Goal: Task Accomplishment & Management: Manage account settings

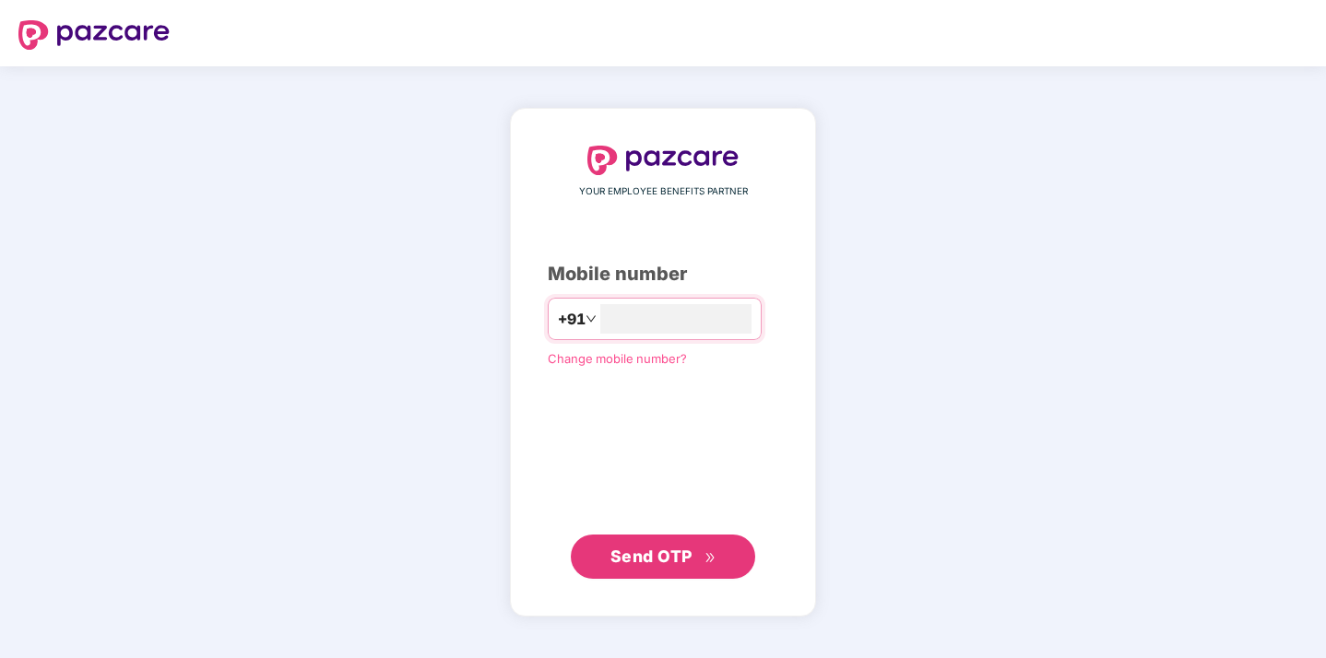
type input "**********"
click at [658, 566] on span "Send OTP" at bounding box center [663, 556] width 106 height 26
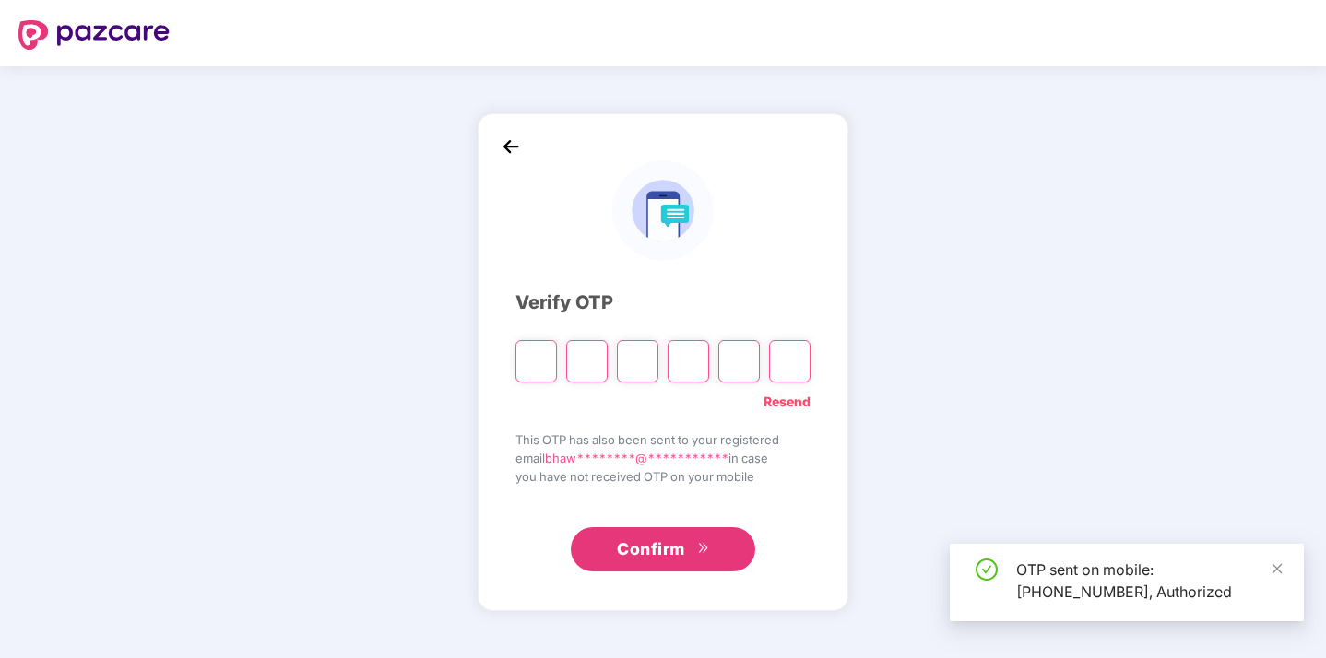
type input "*"
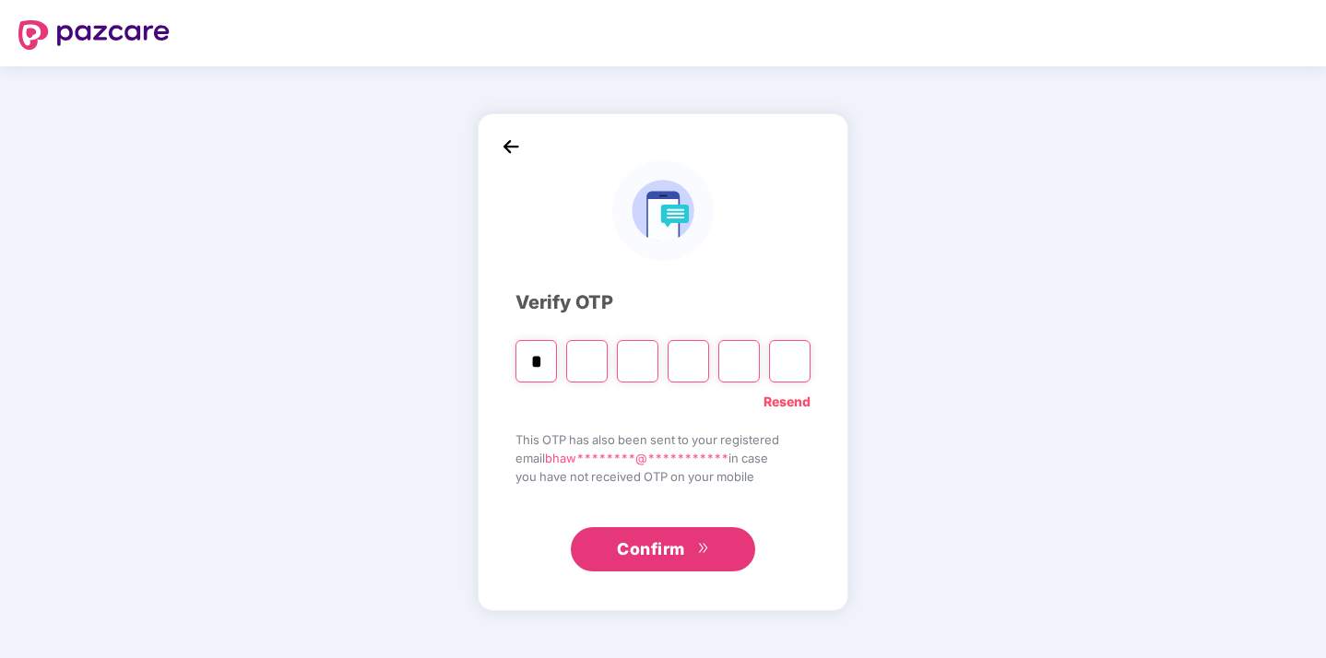
type input "*"
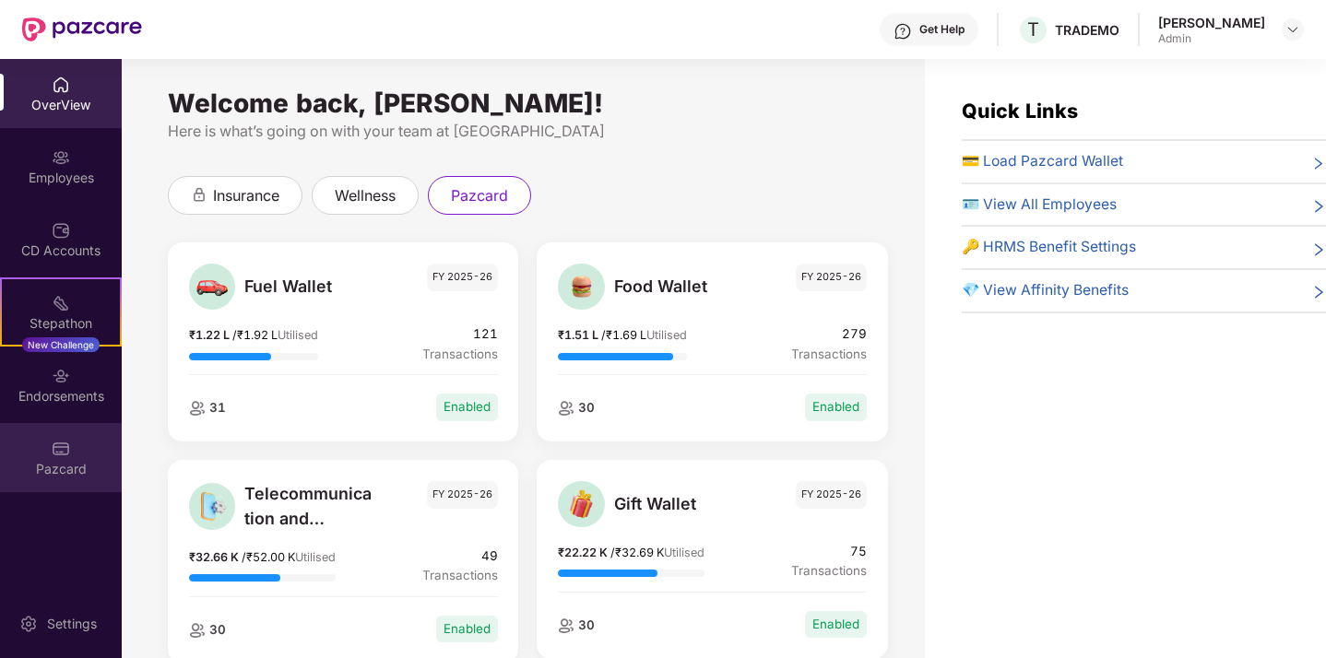
click at [53, 446] on img at bounding box center [61, 449] width 18 height 18
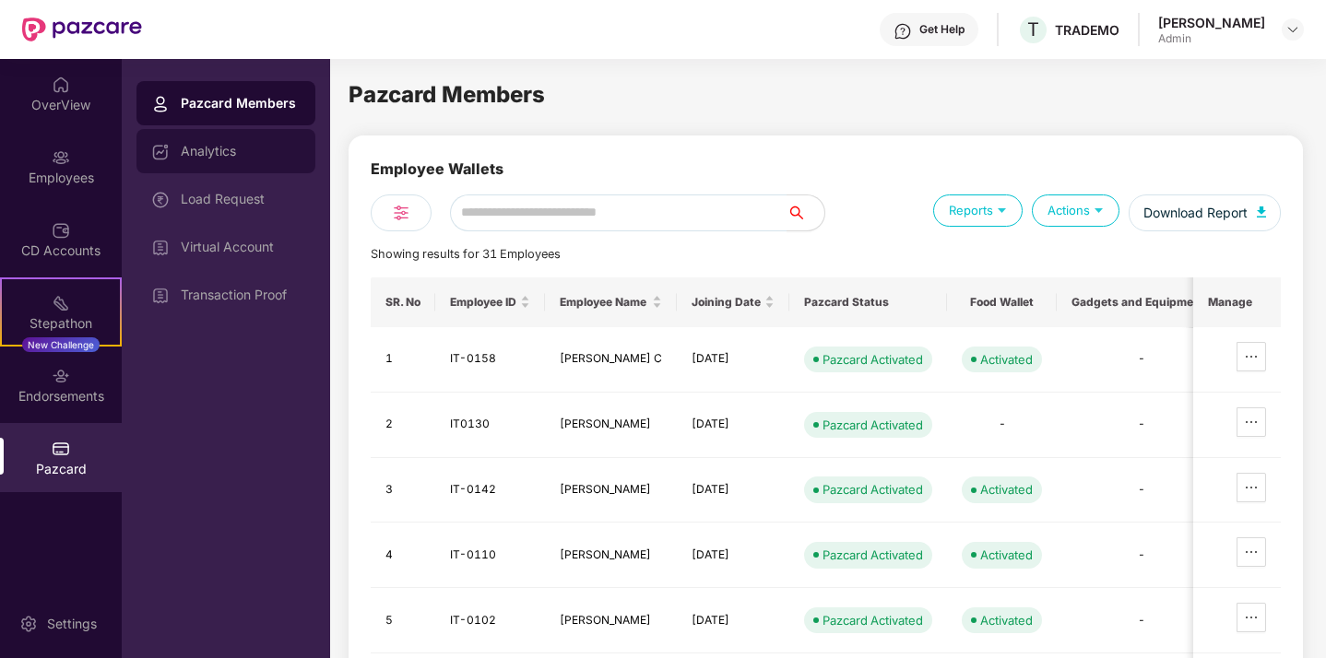
click at [231, 156] on div "Analytics" at bounding box center [241, 151] width 120 height 15
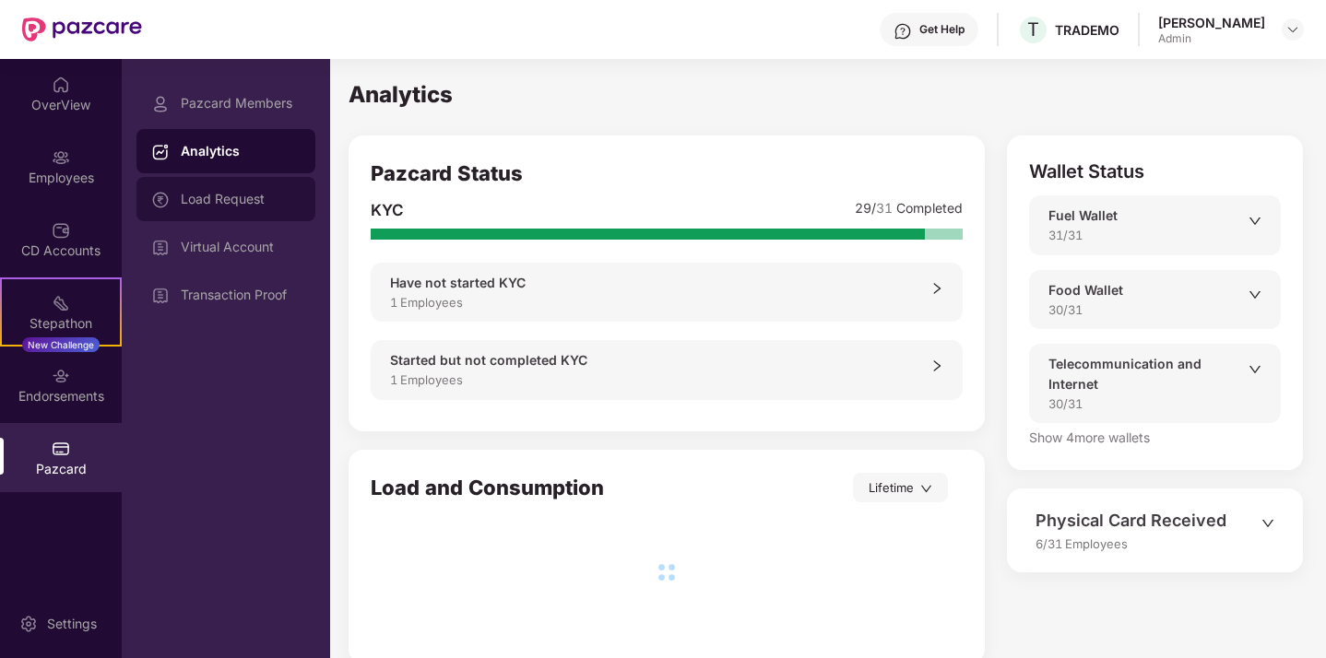
click at [218, 208] on div "Load Request" at bounding box center [225, 199] width 179 height 44
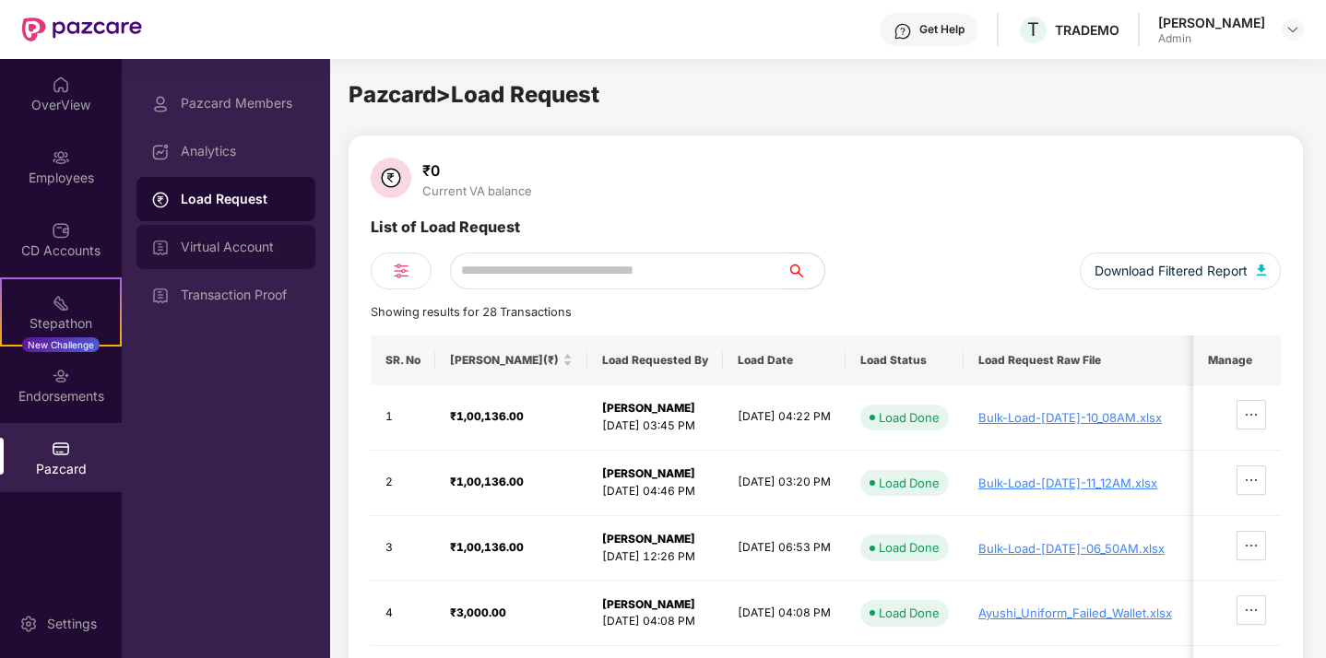
click at [219, 252] on div "Virtual Account" at bounding box center [241, 247] width 120 height 15
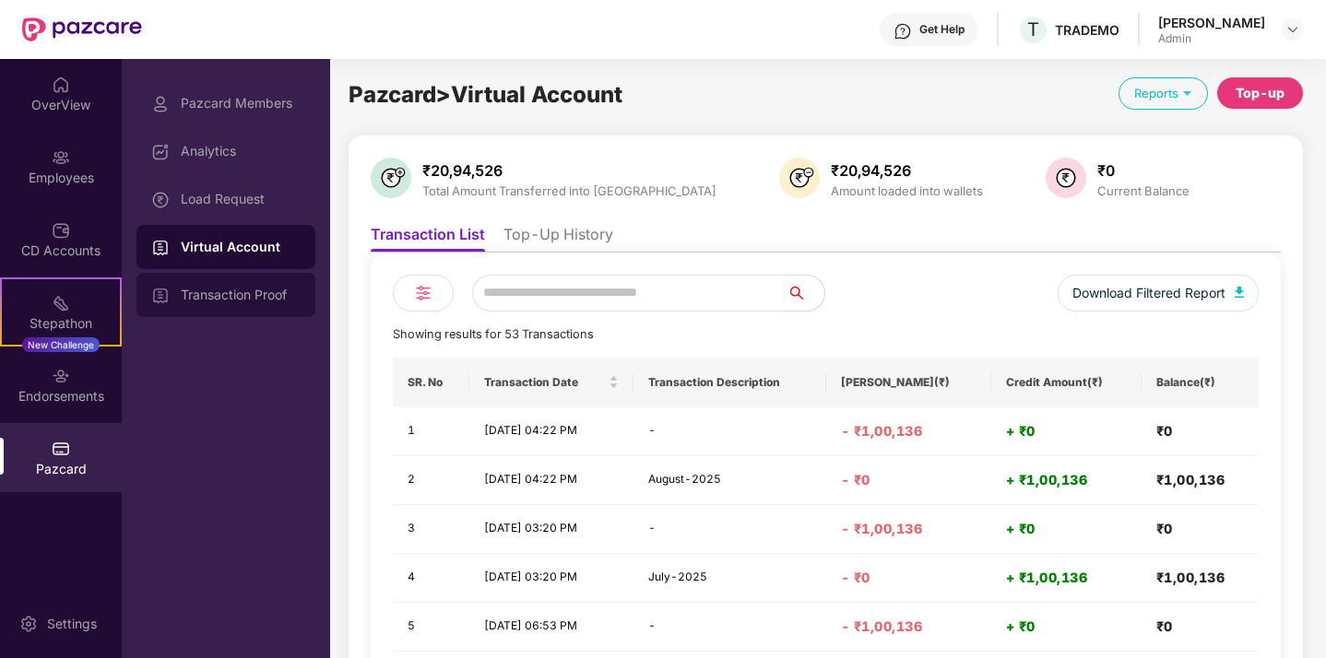
click at [213, 298] on div "Transaction Proof" at bounding box center [241, 295] width 120 height 15
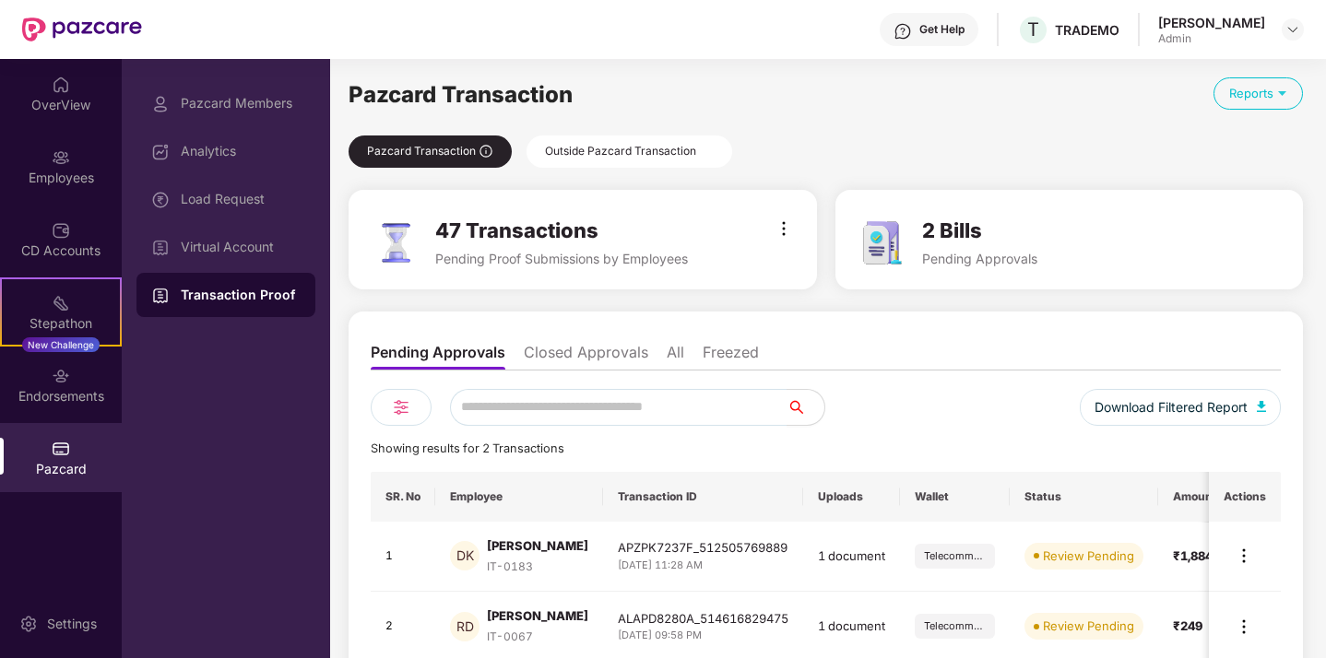
click at [561, 156] on div "Outside Pazcard Transaction" at bounding box center [629, 152] width 206 height 32
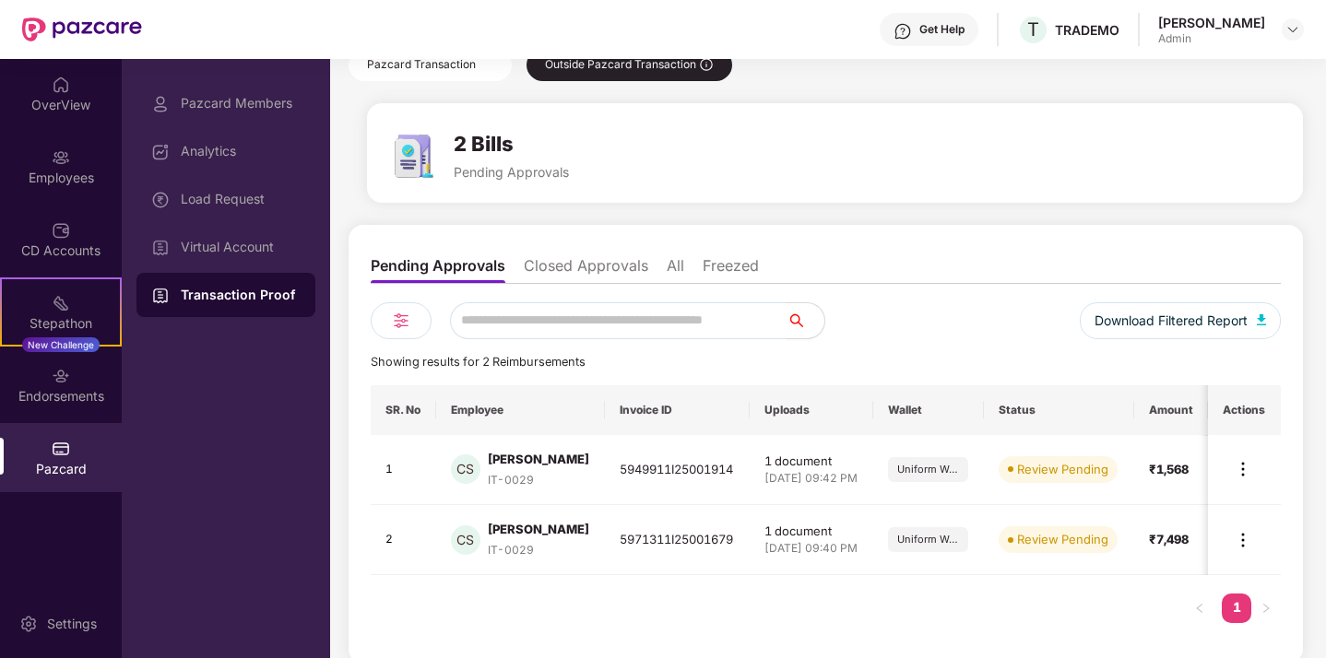
scroll to position [92, 0]
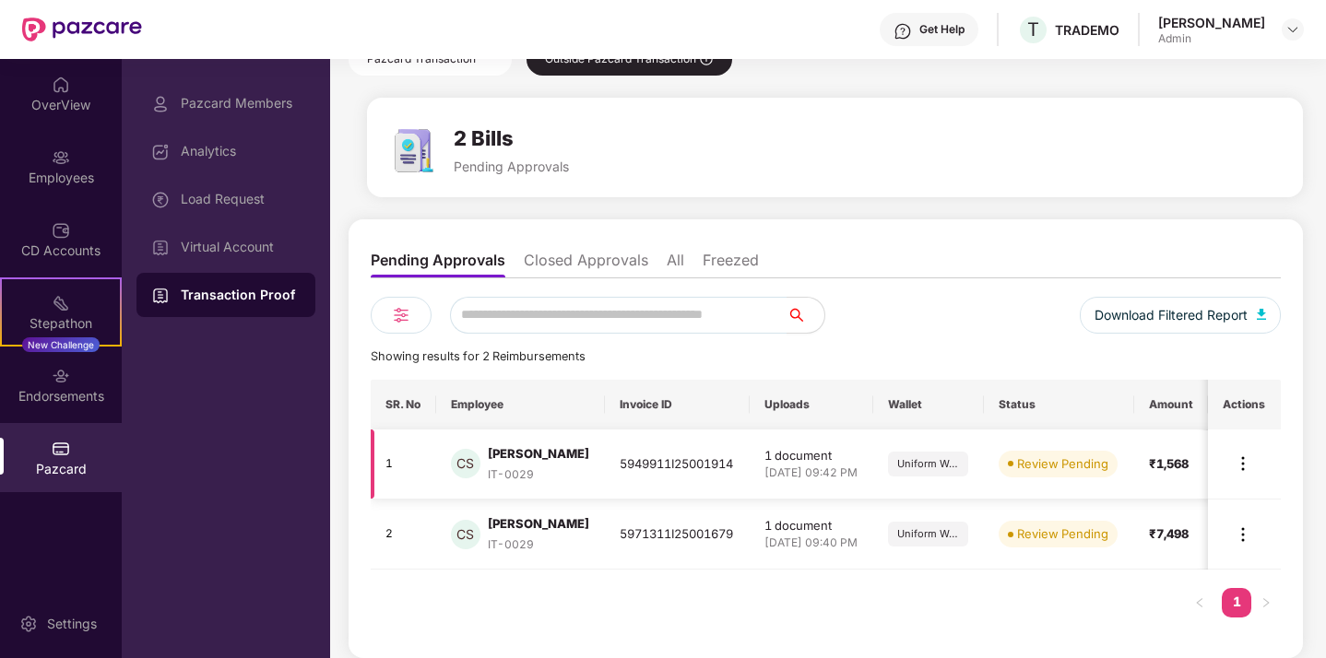
click at [1173, 464] on td "₹1,568" at bounding box center [1171, 465] width 75 height 70
click at [1034, 467] on span "Review Pending" at bounding box center [1057, 464] width 119 height 26
click at [909, 457] on td "Uniform Wallet" at bounding box center [928, 465] width 111 height 70
click at [1238, 465] on img at bounding box center [1243, 464] width 22 height 22
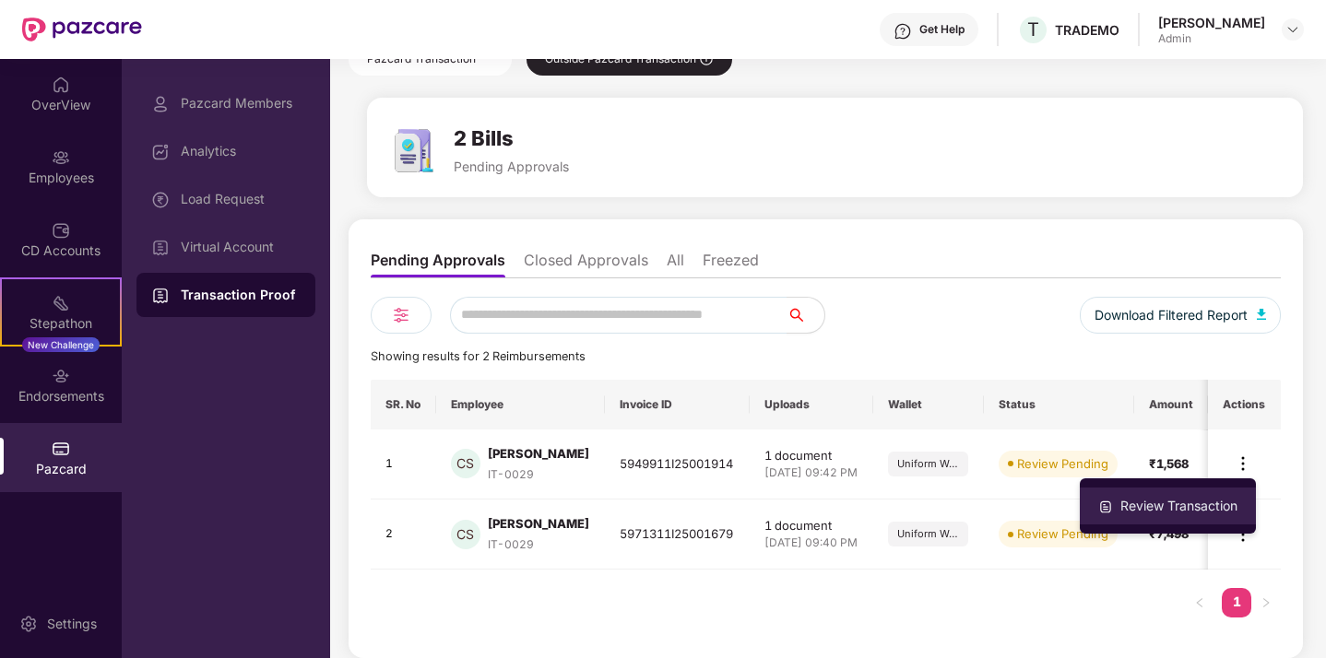
click at [1163, 514] on div "Review Transaction" at bounding box center [1178, 506] width 124 height 20
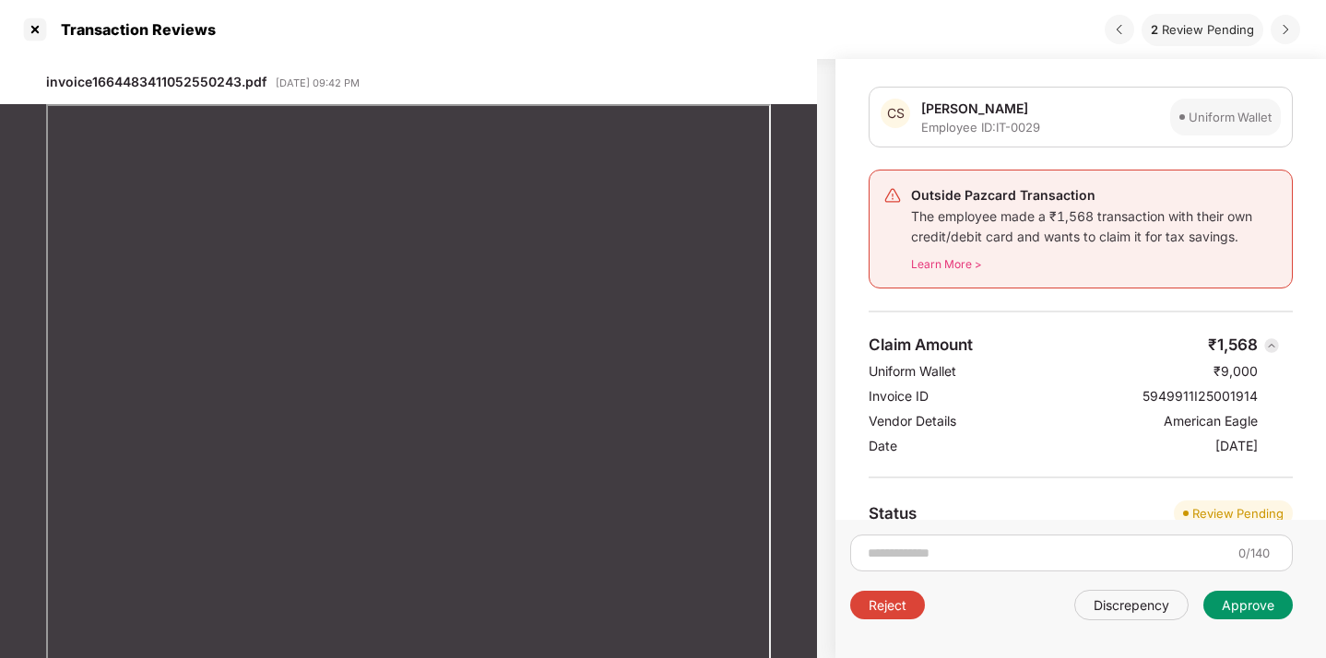
click at [1236, 597] on div "Approve" at bounding box center [1248, 605] width 53 height 18
click at [1278, 589] on body "Transaction Reviews 1 Review Pending invoice4024601513213345381.pdf [DATE] 09:4…" at bounding box center [663, 329] width 1326 height 658
click at [1264, 595] on div "Approve" at bounding box center [1247, 605] width 89 height 29
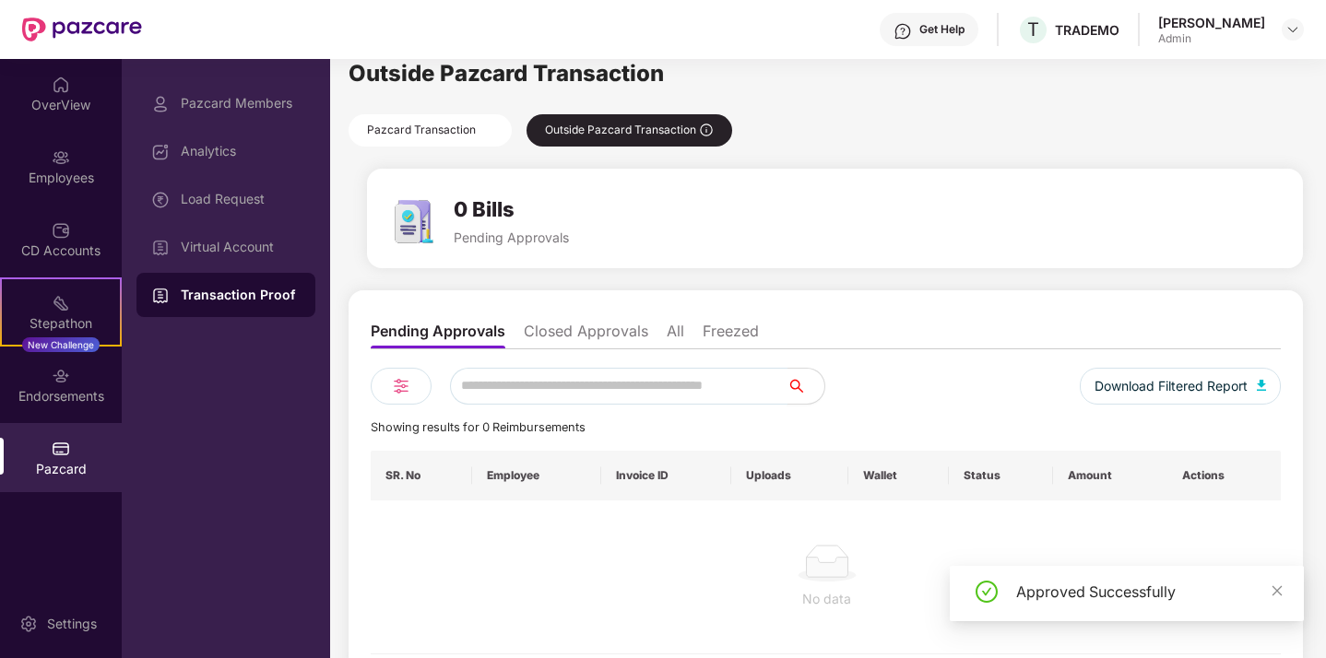
scroll to position [39, 0]
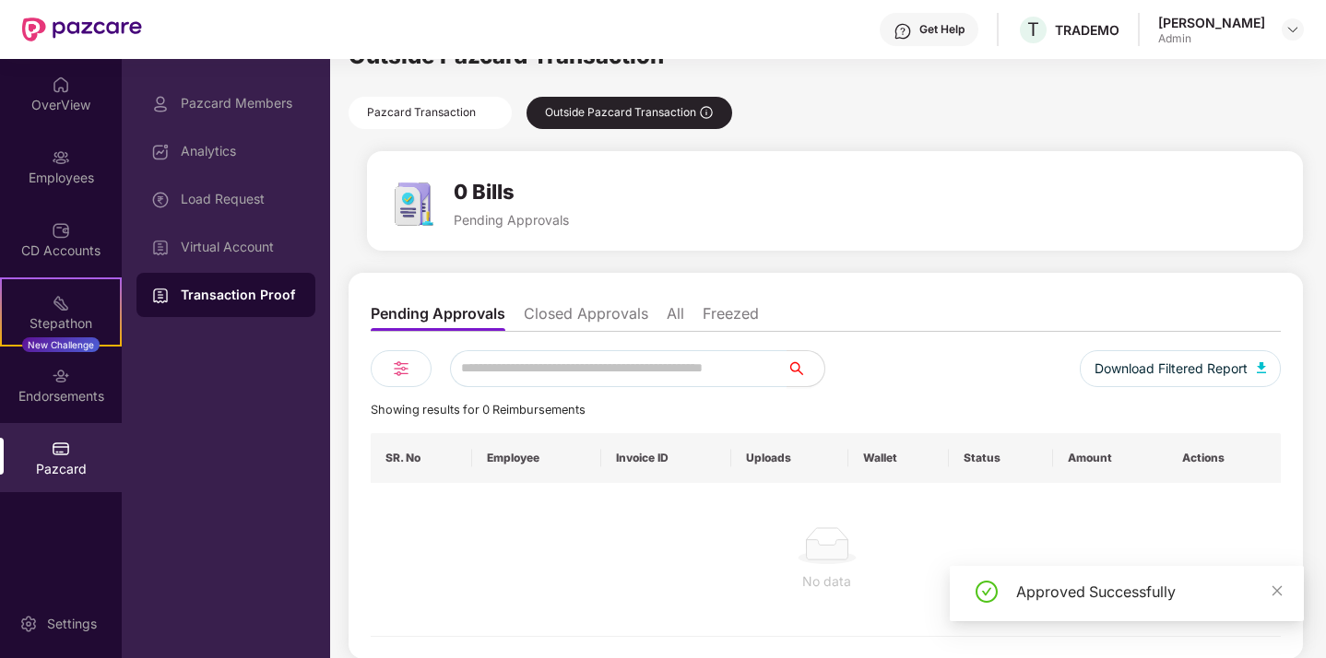
click at [596, 322] on li "Closed Approvals" at bounding box center [586, 317] width 124 height 27
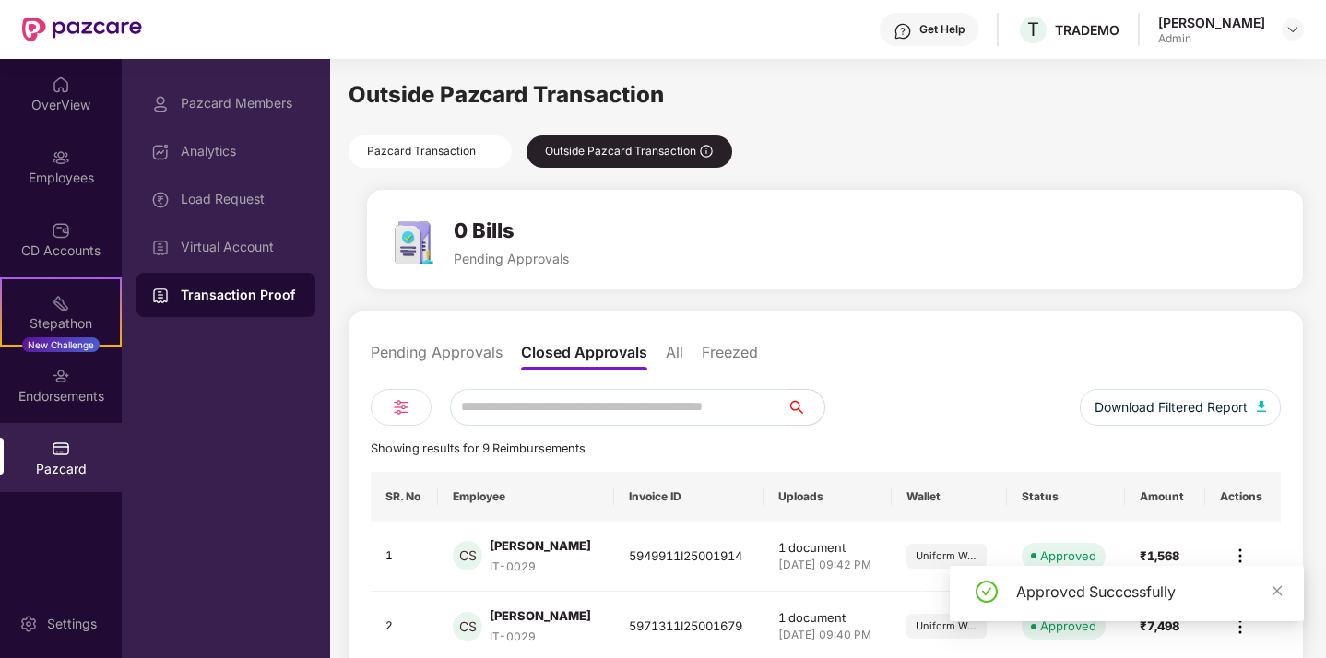
click at [683, 347] on ul "Pending Approvals Closed Approvals All Freezed" at bounding box center [826, 352] width 910 height 37
click at [431, 155] on div "Pazcard Transaction" at bounding box center [429, 152] width 163 height 32
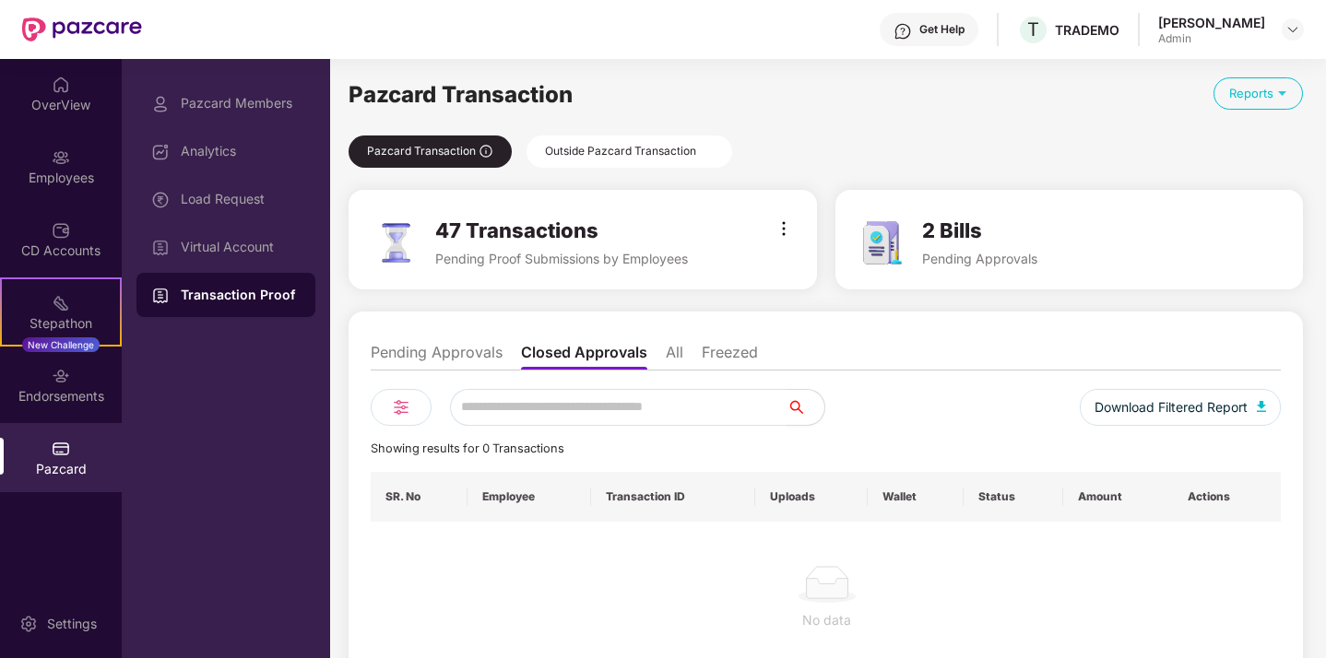
scroll to position [39, 0]
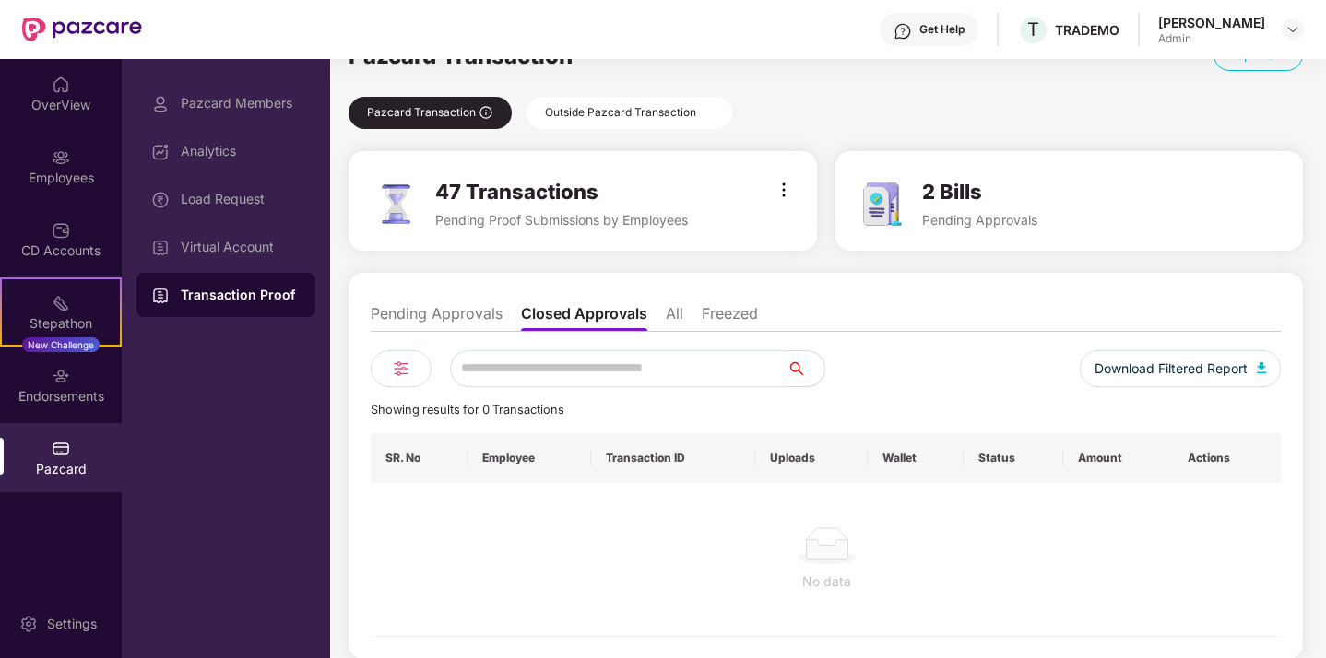
click at [472, 325] on li "Pending Approvals" at bounding box center [437, 317] width 132 height 27
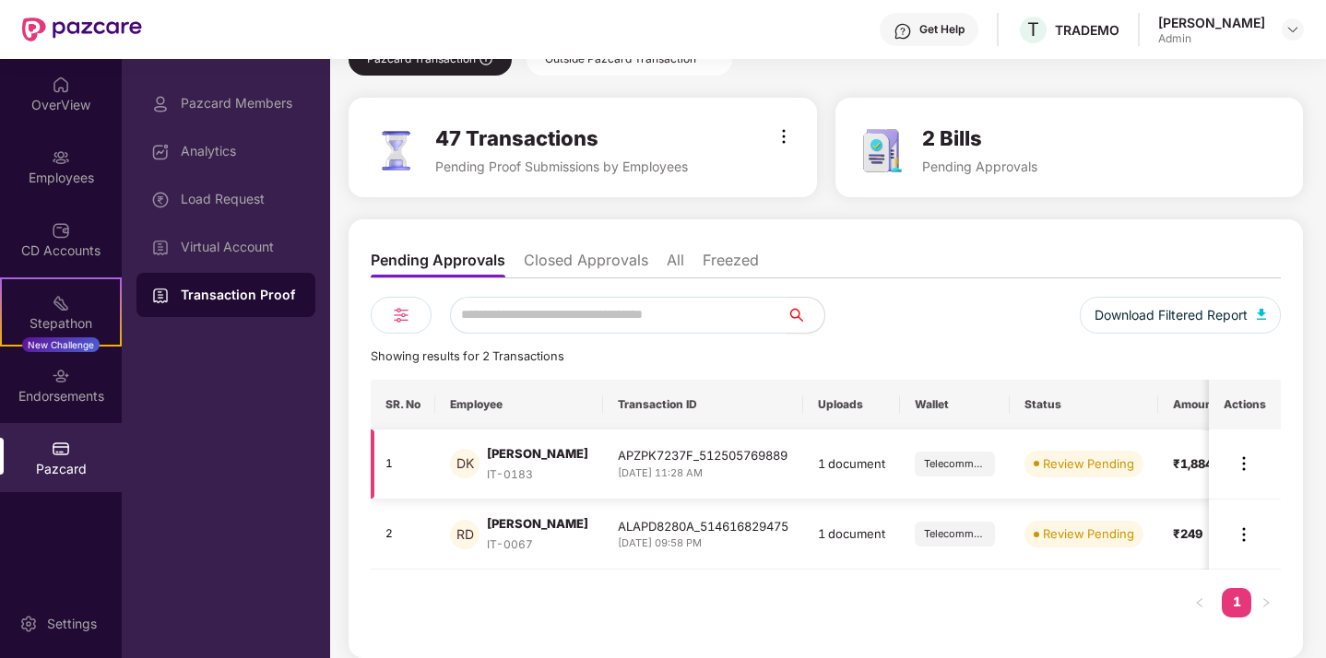
scroll to position [0, 60]
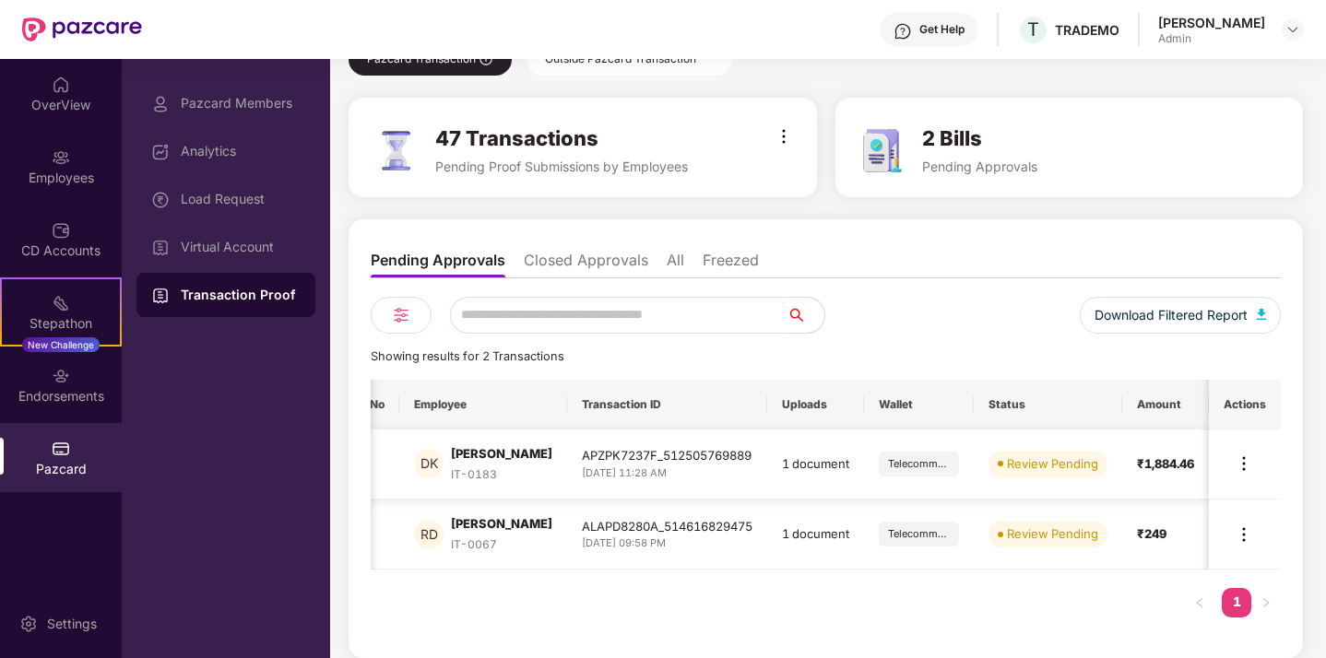
click at [1249, 455] on img at bounding box center [1244, 464] width 22 height 22
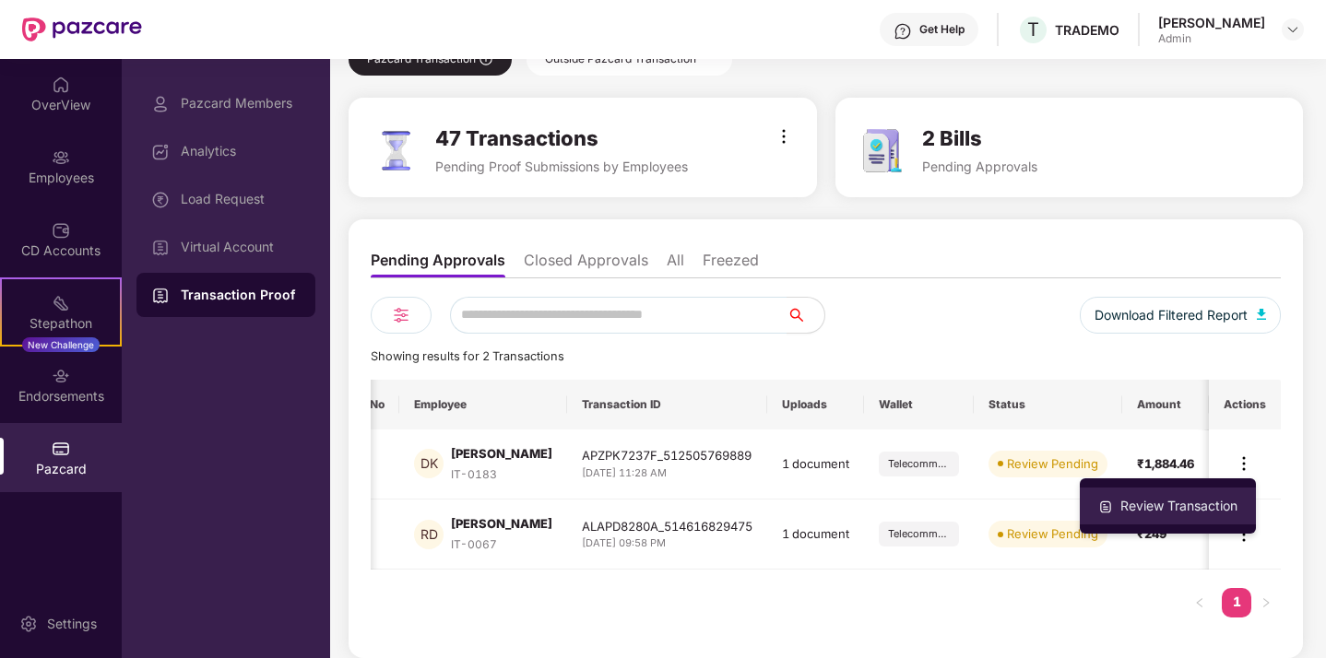
click at [1159, 506] on div "Review Transaction" at bounding box center [1178, 506] width 124 height 20
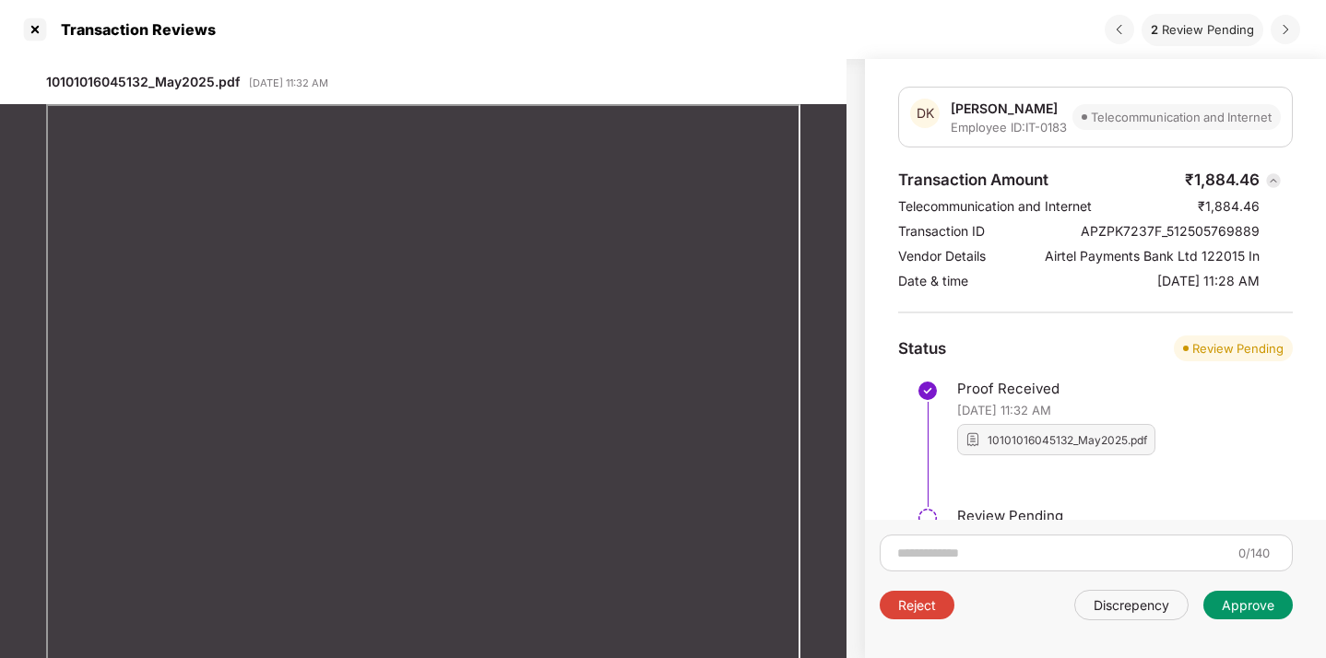
click at [1247, 604] on div "Approve" at bounding box center [1248, 605] width 53 height 18
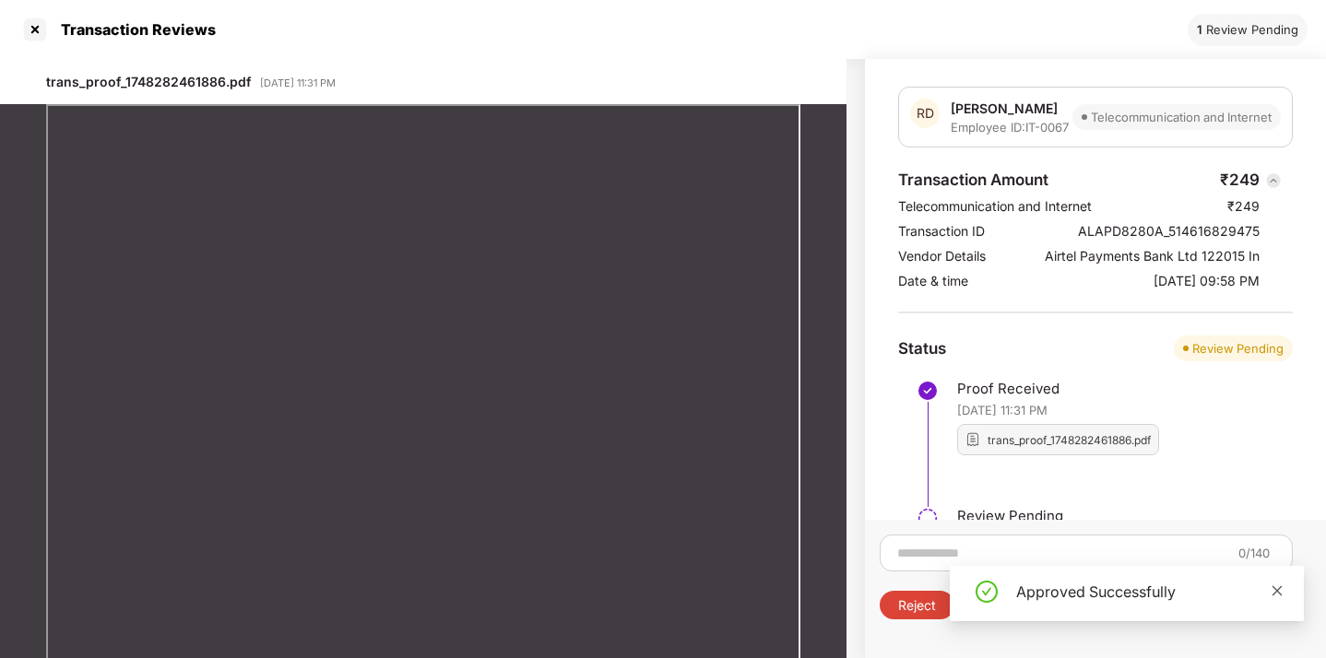
click at [1270, 591] on icon "close" at bounding box center [1276, 591] width 13 height 13
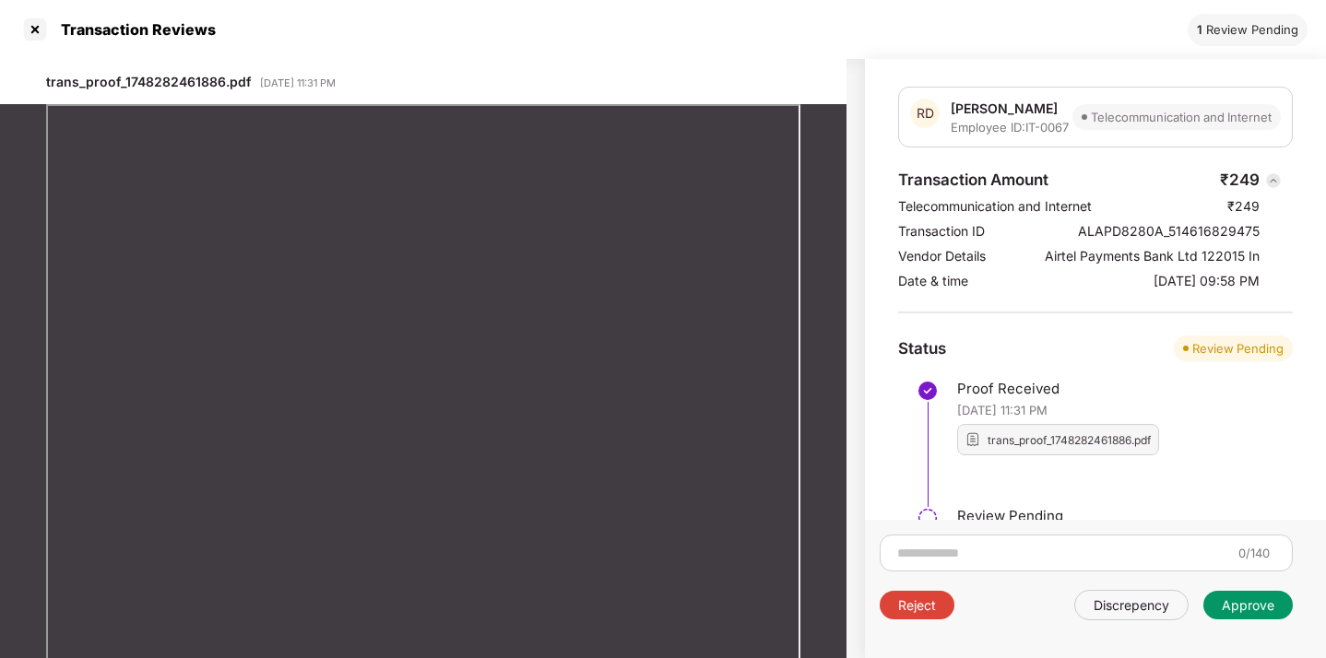
click at [1248, 599] on div "Approve" at bounding box center [1248, 605] width 53 height 18
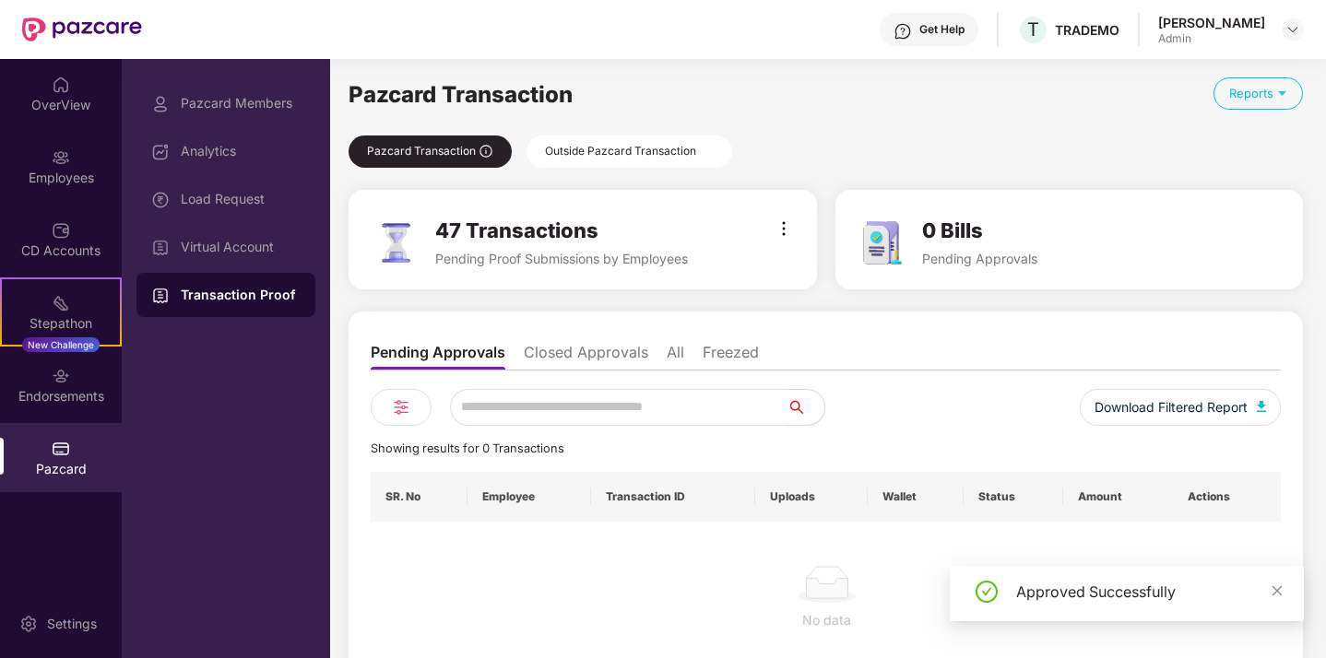
click at [570, 155] on div "Outside Pazcard Transaction" at bounding box center [629, 152] width 206 height 32
